Goal: Find specific page/section: Find specific page/section

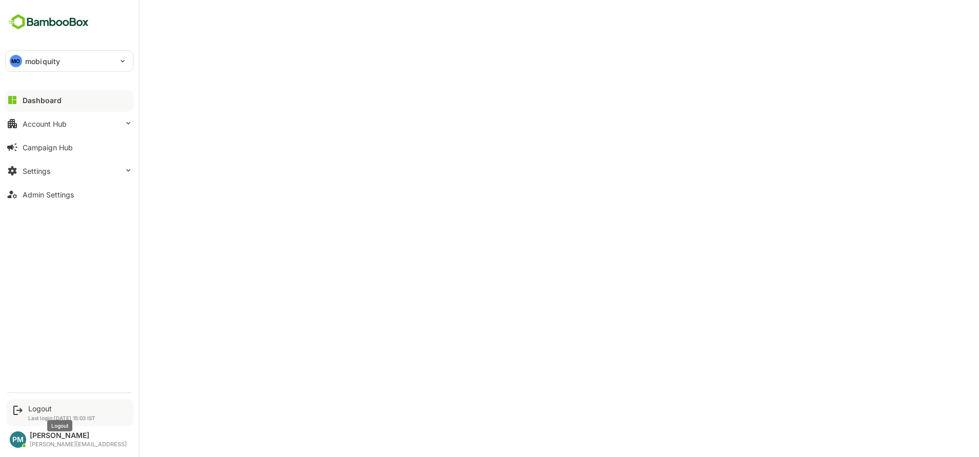
click at [45, 410] on div "Logout" at bounding box center [61, 408] width 67 height 9
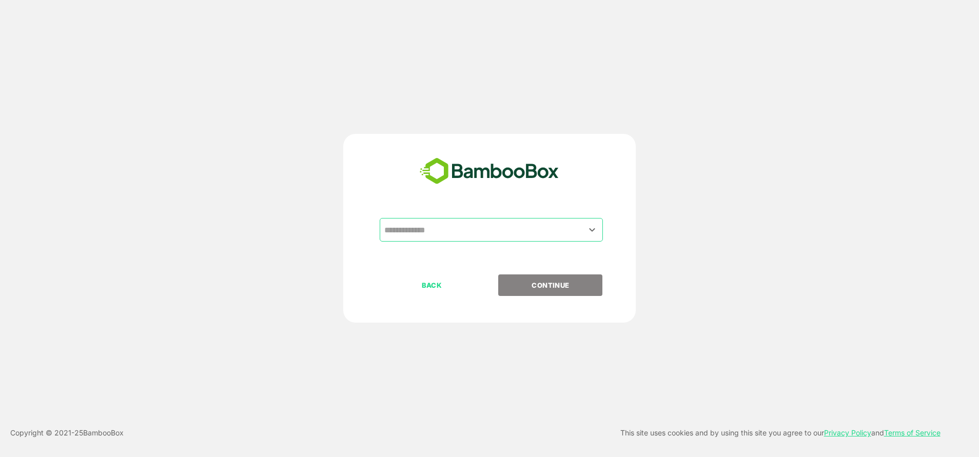
click at [432, 217] on div "​ BACK CONTINUE" at bounding box center [489, 228] width 293 height 189
click at [426, 227] on input "text" at bounding box center [491, 230] width 219 height 20
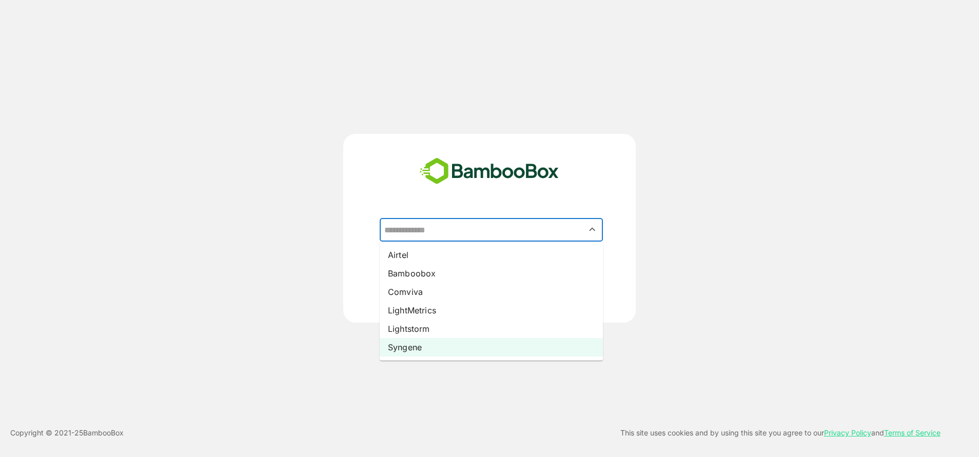
click at [401, 348] on li "Syngene" at bounding box center [491, 347] width 223 height 18
type input "*******"
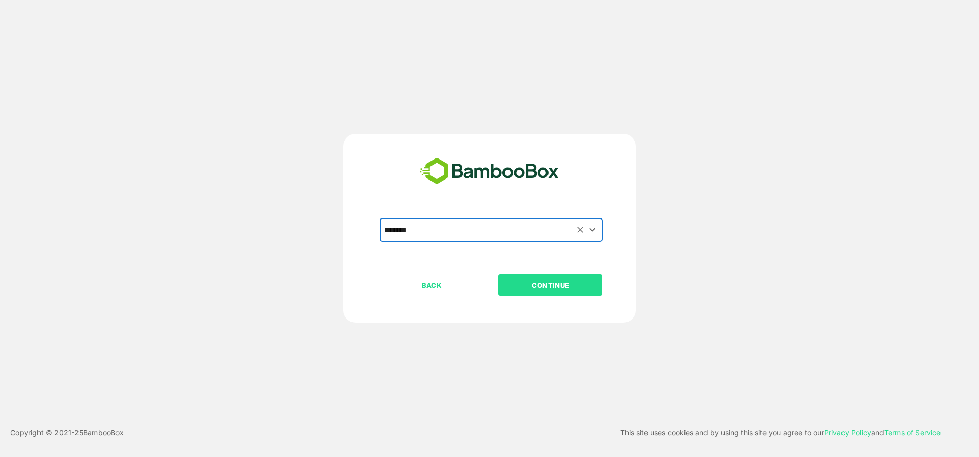
click at [523, 298] on div "BACK CONTINUE" at bounding box center [499, 318] width 238 height 87
click at [519, 293] on button "CONTINUE" at bounding box center [550, 286] width 104 height 22
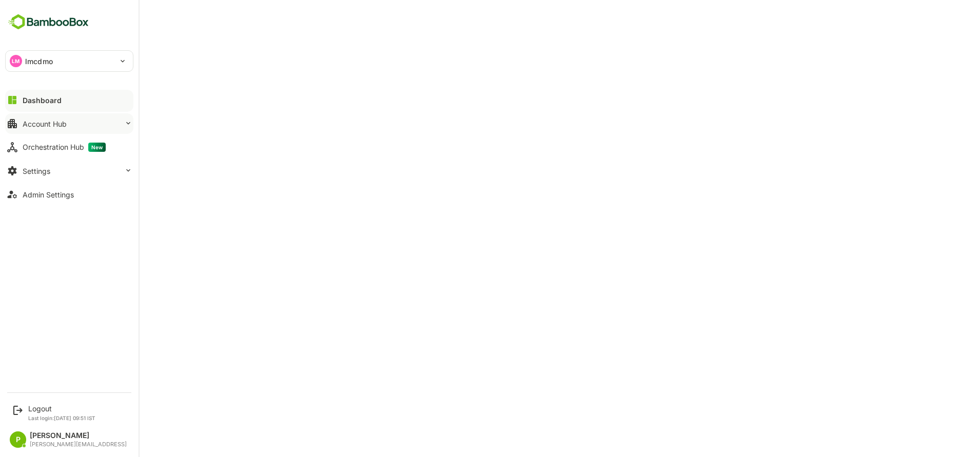
click at [65, 116] on button "Account Hub" at bounding box center [69, 123] width 128 height 21
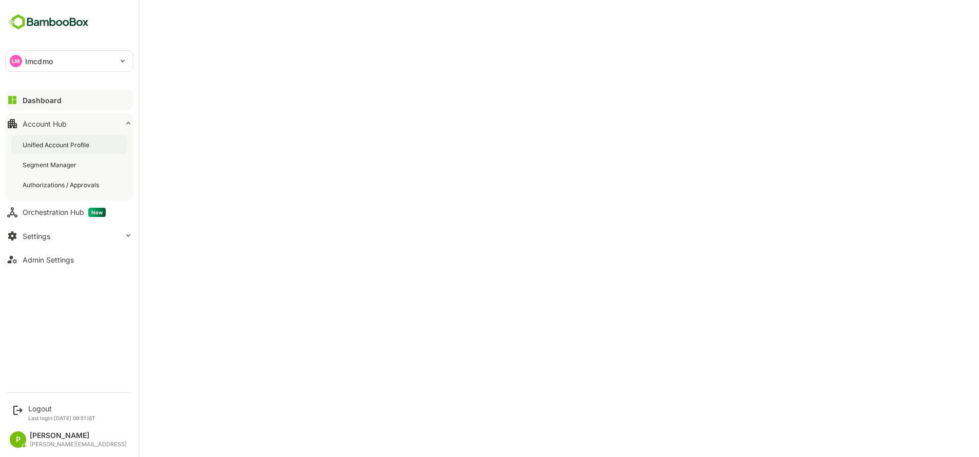
click at [103, 142] on div "Unified Account Profile" at bounding box center [69, 144] width 116 height 19
